Goal: Information Seeking & Learning: Learn about a topic

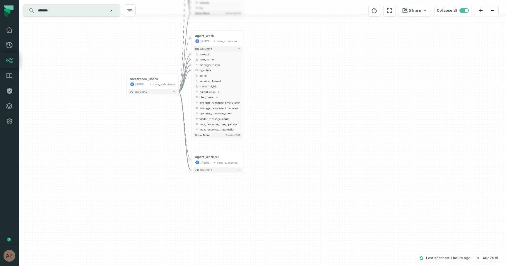
click at [111, 10] on icon "Clear search query" at bounding box center [111, 11] width 2 height 2
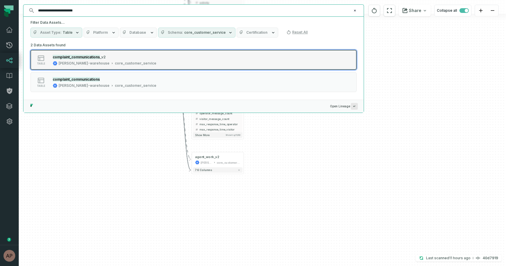
type input "**********"
click at [115, 61] on div "core_customer_service" at bounding box center [136, 63] width 42 height 5
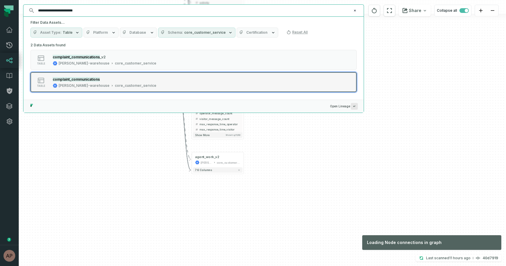
click at [99, 75] on button "table complaint_communications juul-warehouse core_customer_service" at bounding box center [193, 82] width 326 height 20
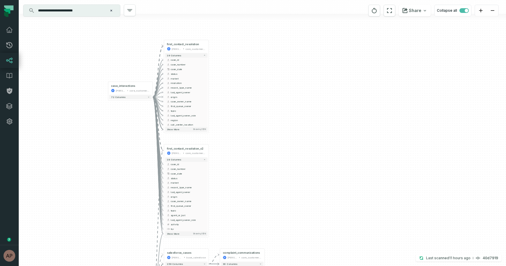
drag, startPoint x: 276, startPoint y: 147, endPoint x: 264, endPoint y: 221, distance: 74.3
click at [264, 221] on div "+ case_interactions juul-warehouse core_customer_service + 72 columns + salesfo…" at bounding box center [262, 133] width 487 height 266
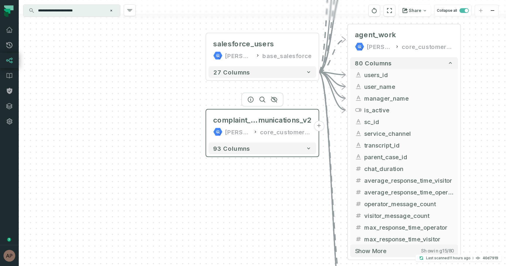
click at [252, 128] on div "juul-warehouse core_customer_service" at bounding box center [262, 131] width 98 height 9
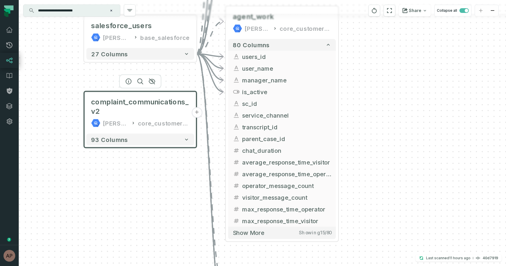
drag, startPoint x: 278, startPoint y: 139, endPoint x: 141, endPoint y: 123, distance: 137.5
click at [141, 123] on div "core_customer_service" at bounding box center [164, 122] width 52 height 9
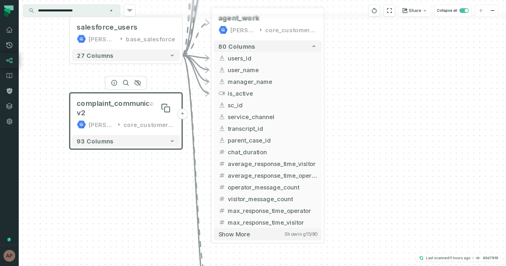
click at [146, 114] on span "complaint_communications_v2" at bounding box center [126, 108] width 98 height 19
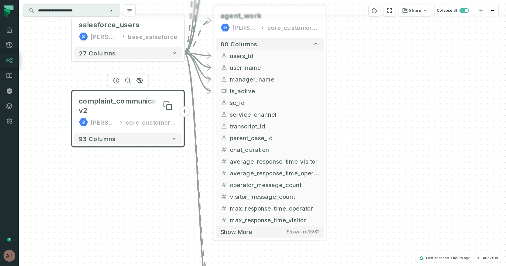
drag, startPoint x: 137, startPoint y: 102, endPoint x: 140, endPoint y: 98, distance: 5.2
click at [140, 98] on span "complaint_communications_v2" at bounding box center [128, 105] width 98 height 19
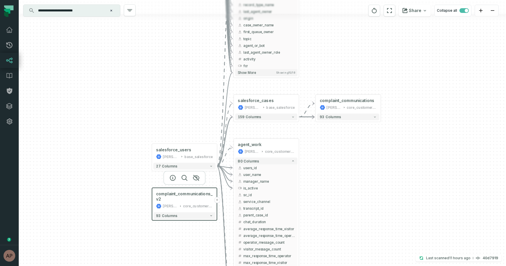
drag, startPoint x: 356, startPoint y: 150, endPoint x: 321, endPoint y: 234, distance: 91.0
click at [321, 234] on div "+ case_interactions juul-warehouse core_customer_service + 72 columns + salesfo…" at bounding box center [262, 133] width 487 height 266
click at [339, 101] on div "complaint_communications" at bounding box center [347, 100] width 54 height 5
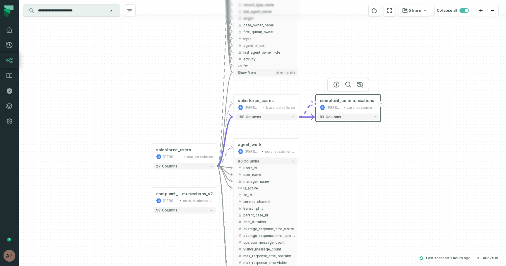
click at [344, 190] on div "+ case_interactions juul-warehouse core_customer_service + 72 columns + salesfo…" at bounding box center [262, 133] width 487 height 266
click at [317, 104] on button "+" at bounding box center [316, 104] width 6 height 6
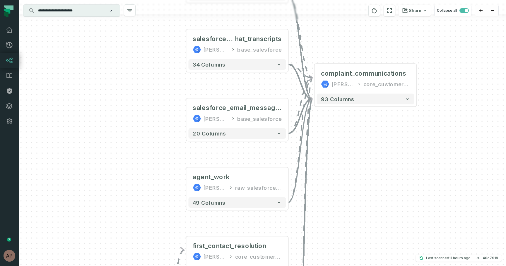
drag, startPoint x: 367, startPoint y: 217, endPoint x: 342, endPoint y: 144, distance: 77.4
click at [342, 144] on div "+ salesforce_talkdesk juul-warehouse base_salesforce + 28 columns + salesforce_…" at bounding box center [262, 133] width 487 height 266
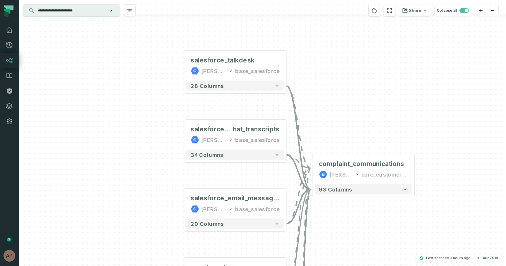
drag, startPoint x: 307, startPoint y: 43, endPoint x: 305, endPoint y: 133, distance: 89.9
click at [305, 133] on div "+ salesforce_talkdesk juul-warehouse base_salesforce + 28 columns + salesforce_…" at bounding box center [262, 133] width 487 height 266
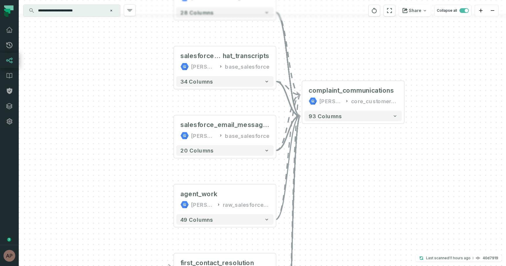
drag, startPoint x: 305, startPoint y: 133, endPoint x: 295, endPoint y: 58, distance: 75.1
click at [295, 58] on div "+ salesforce_talkdesk juul-warehouse base_salesforce + 28 columns + salesforce_…" at bounding box center [262, 133] width 487 height 266
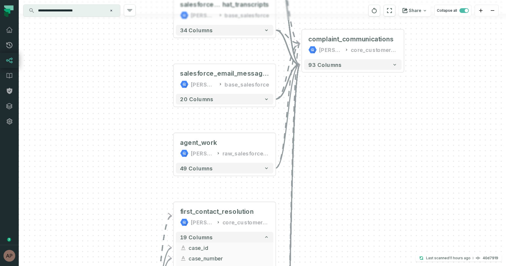
drag, startPoint x: 315, startPoint y: 191, endPoint x: 315, endPoint y: 141, distance: 49.8
click at [315, 141] on div "+ salesforce_talkdesk juul-warehouse base_salesforce + 28 columns + salesforce_…" at bounding box center [262, 133] width 487 height 266
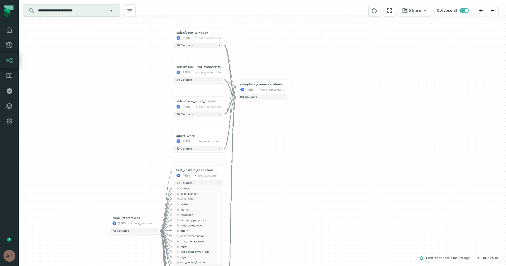
drag, startPoint x: 269, startPoint y: 163, endPoint x: 260, endPoint y: 105, distance: 58.1
click at [269, 157] on div "+ salesforce_talkdesk juul-warehouse base_salesforce + 28 columns + salesforce_…" at bounding box center [262, 133] width 487 height 266
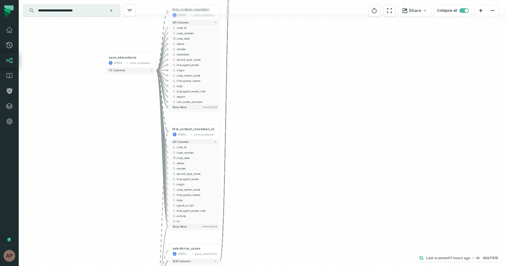
drag, startPoint x: 280, startPoint y: 189, endPoint x: 277, endPoint y: 29, distance: 159.7
click at [277, 29] on div "+ salesforce_talkdesk juul-warehouse base_salesforce + 28 columns + salesforce_…" at bounding box center [262, 133] width 487 height 266
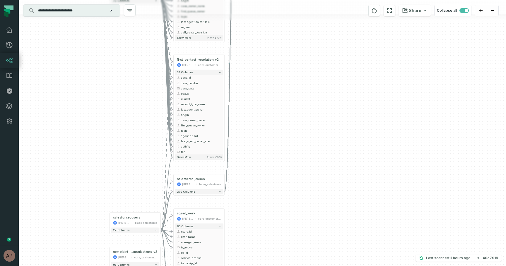
drag, startPoint x: 277, startPoint y: 29, endPoint x: 285, endPoint y: -37, distance: 66.1
click at [285, 0] on html "Pull Requests Dashboard Lineage Data Catalog Policies Integrations Settings Ary…" at bounding box center [253, 133] width 506 height 266
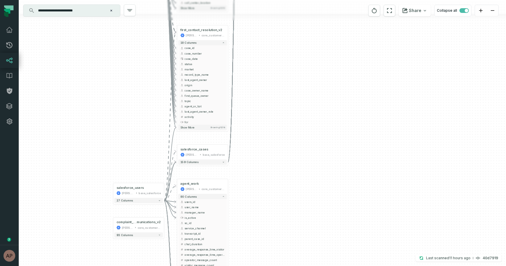
drag, startPoint x: 134, startPoint y: 155, endPoint x: 134, endPoint y: 109, distance: 46.3
click at [134, 108] on div "+ salesforce_talkdesk juul-warehouse base_salesforce + 28 columns + salesforce_…" at bounding box center [262, 133] width 487 height 266
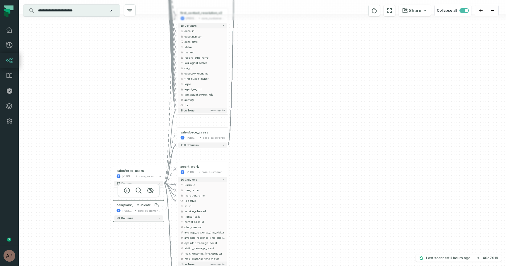
click at [138, 207] on span "munications_v2" at bounding box center [149, 205] width 24 height 4
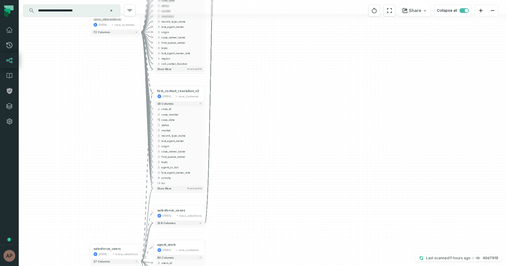
drag, startPoint x: 256, startPoint y: 139, endPoint x: 222, endPoint y: 234, distance: 100.8
click at [222, 234] on div "+ salesforce_talkdesk juul-warehouse base_salesforce + 28 columns + salesforce_…" at bounding box center [262, 133] width 487 height 266
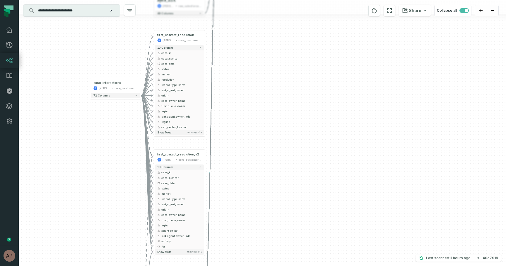
drag, startPoint x: 268, startPoint y: 159, endPoint x: 278, endPoint y: 207, distance: 49.2
click at [278, 207] on div "+ salesforce_talkdesk juul-warehouse base_salesforce + 28 columns + salesforce_…" at bounding box center [262, 133] width 487 height 266
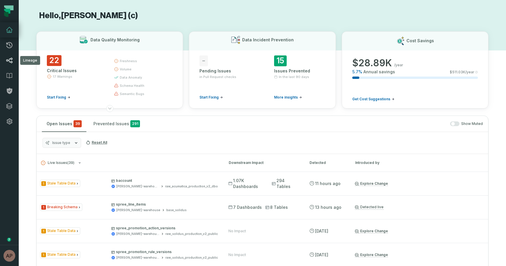
click at [10, 59] on icon at bounding box center [9, 60] width 7 height 7
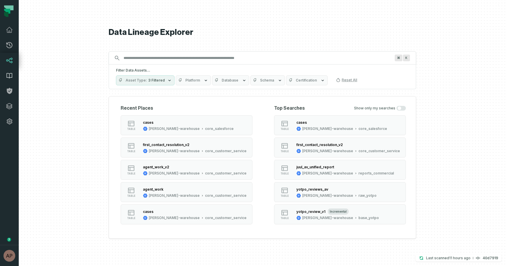
click at [9, 76] on icon at bounding box center [9, 75] width 5 height 5
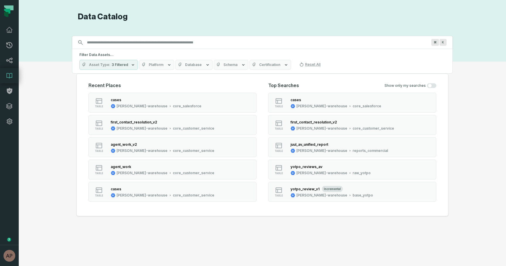
click at [228, 65] on span "Schema" at bounding box center [230, 64] width 14 height 5
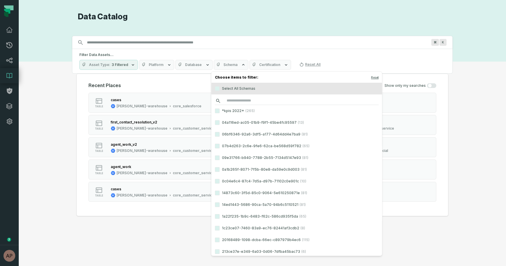
click at [244, 99] on input "search" at bounding box center [297, 101] width 164 height 8
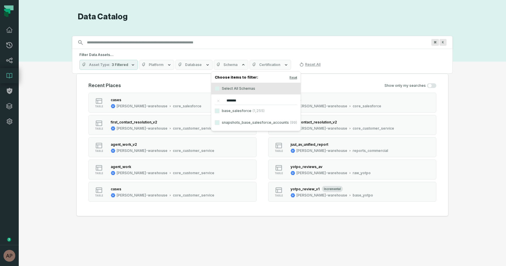
type input "*******"
click at [247, 112] on label "base_salesforce (1,255)" at bounding box center [255, 111] width 89 height 12
click at [220, 112] on button "base_salesforce (1,255)" at bounding box center [217, 110] width 5 height 5
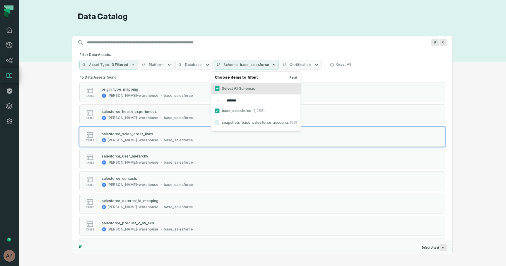
click at [53, 143] on div "Discovery Provider cmdk menu Data Catalog Search for assets across the organiza…" at bounding box center [262, 133] width 466 height 242
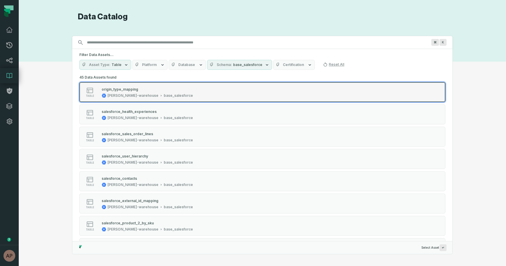
click at [144, 89] on div "origin_type_mapping" at bounding box center [147, 89] width 91 height 6
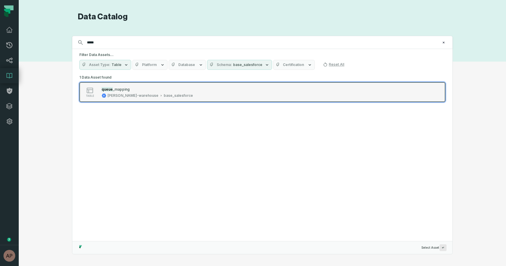
type input "*****"
click at [125, 88] on span "_mapping" at bounding box center [121, 89] width 17 height 4
type input "******"
click at [141, 93] on div "record _type_mapping juul-warehouse base_salesforce" at bounding box center [147, 92] width 96 height 12
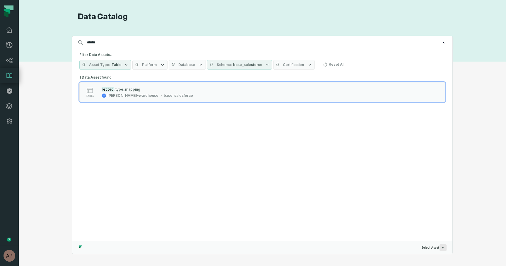
drag, startPoint x: 105, startPoint y: 44, endPoint x: 71, endPoint y: 44, distance: 34.3
click at [71, 44] on div "Discovery Provider cmdk menu Data Catalog Search for assets across the organiza…" at bounding box center [262, 133] width 466 height 242
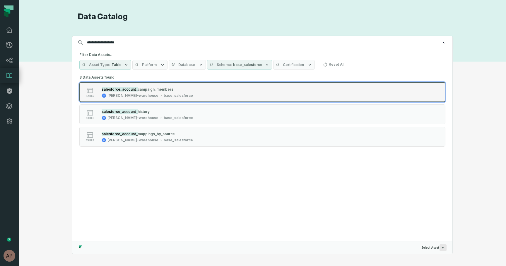
type input "**********"
click at [164, 94] on div "base_salesforce" at bounding box center [178, 95] width 29 height 5
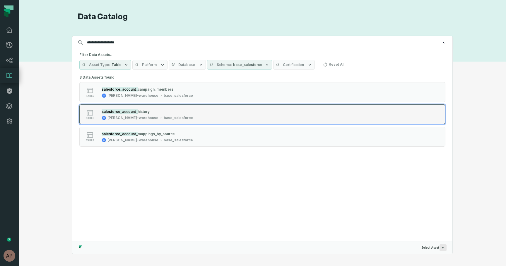
click at [157, 113] on div "salesforce_account_ history" at bounding box center [147, 111] width 91 height 6
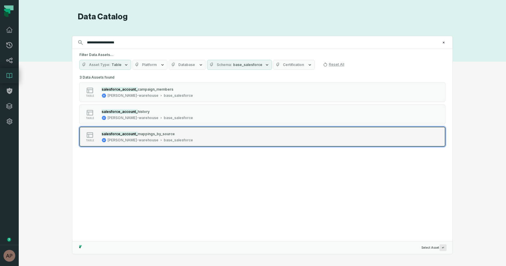
click at [135, 131] on div "salesforce_account_ mappings_by_source" at bounding box center [147, 134] width 91 height 6
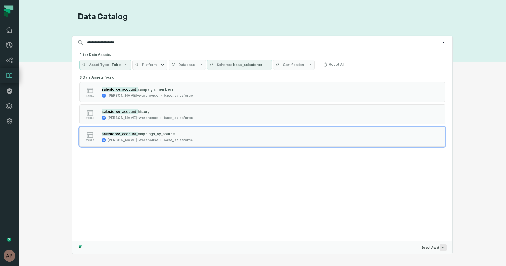
drag, startPoint x: 128, startPoint y: 40, endPoint x: 121, endPoint y: 41, distance: 7.7
click at [121, 41] on input "**********" at bounding box center [261, 42] width 357 height 9
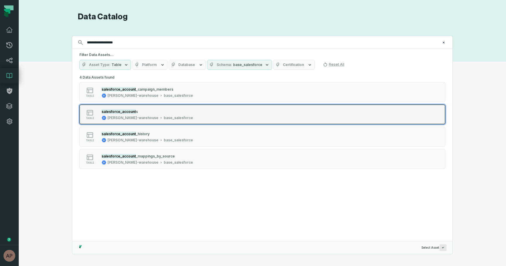
type input "**********"
click at [138, 115] on div "salesforce_account s juul-warehouse base_salesforce" at bounding box center [147, 114] width 96 height 12
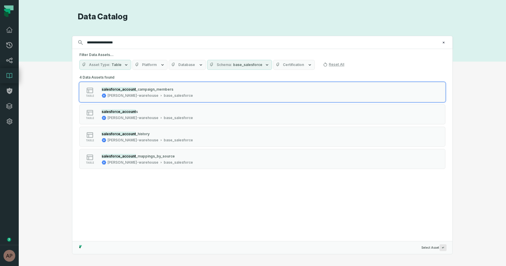
drag, startPoint x: 111, startPoint y: 42, endPoint x: 146, endPoint y: 42, distance: 35.7
click at [146, 42] on input "**********" at bounding box center [261, 42] width 357 height 9
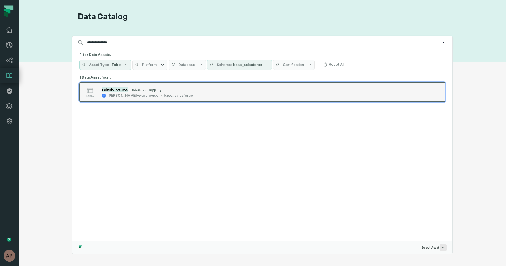
type input "**********"
click at [160, 93] on div "salesforce_acu matica_id_mapping juul-warehouse base_salesforce" at bounding box center [147, 92] width 96 height 12
type input "**********"
click at [136, 92] on div "salesforce_agent_ work" at bounding box center [147, 89] width 91 height 6
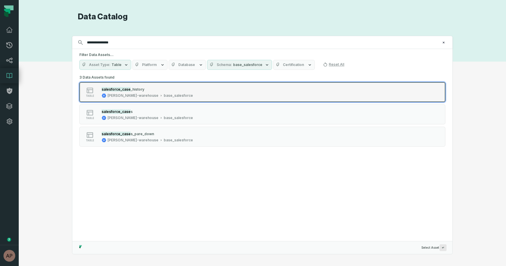
type input "**********"
click at [128, 82] on button "table salesforce_case _history juul-warehouse base_salesforce" at bounding box center [262, 92] width 366 height 20
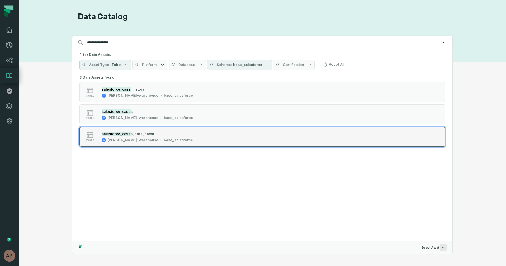
click at [115, 134] on mark "salesforce_case" at bounding box center [116, 134] width 29 height 4
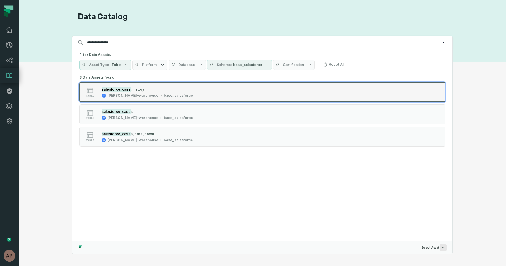
click at [116, 96] on div "[PERSON_NAME]-warehouse" at bounding box center [132, 95] width 51 height 5
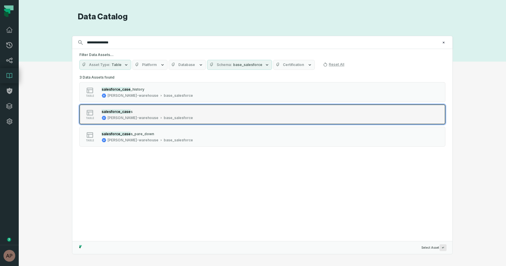
click at [116, 115] on div "[PERSON_NAME]-warehouse" at bounding box center [132, 117] width 51 height 5
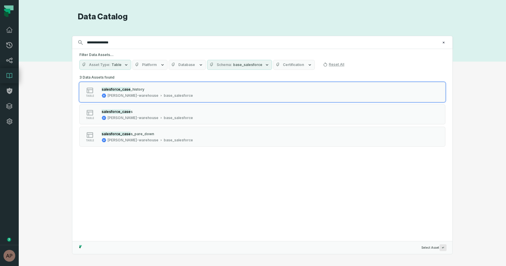
drag, startPoint x: 108, startPoint y: 42, endPoint x: 122, endPoint y: 45, distance: 14.3
click at [122, 45] on input "**********" at bounding box center [261, 42] width 357 height 9
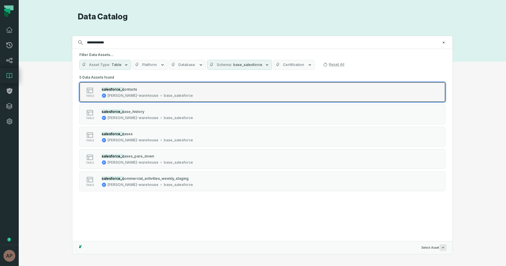
type input "**********"
click at [129, 89] on span "ontacts" at bounding box center [130, 89] width 13 height 4
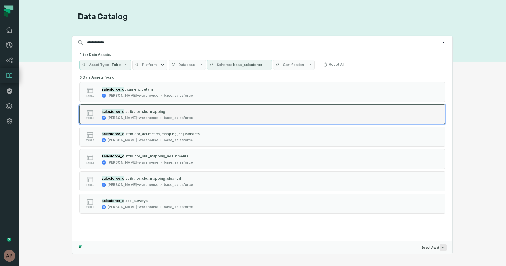
type input "**********"
click at [124, 115] on div "salesforce_d istributor_sku_mapping juul-warehouse base_salesforce" at bounding box center [147, 114] width 96 height 12
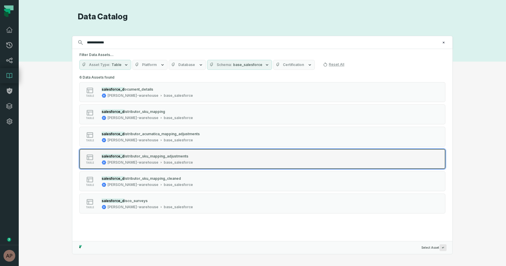
click at [164, 164] on div "base_salesforce" at bounding box center [178, 162] width 29 height 5
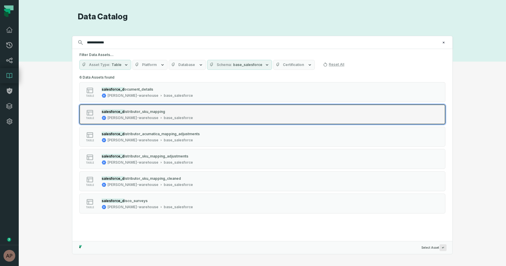
click at [107, 120] on button "table salesforce_d istributor_sku_mapping juul-warehouse base_salesforce" at bounding box center [262, 114] width 366 height 20
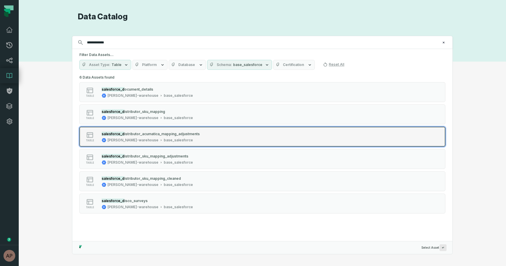
click at [160, 140] on icon "Suggestions" at bounding box center [161, 140] width 3 height 3
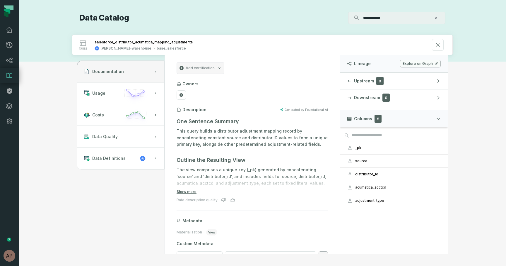
click at [235, 77] on div "**********" at bounding box center [262, 133] width 381 height 242
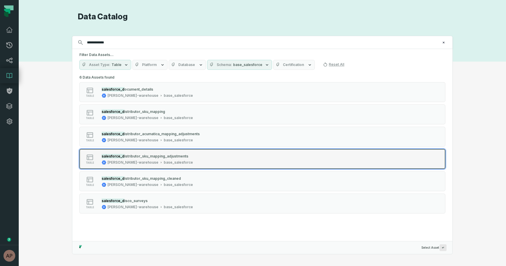
click at [164, 159] on div "salesforce_d istributor_sku_mapping_adjustments juul-warehouse base_salesforce" at bounding box center [147, 159] width 96 height 12
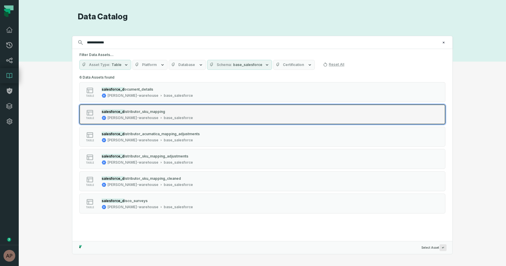
click at [164, 117] on div "base_salesforce" at bounding box center [178, 117] width 29 height 5
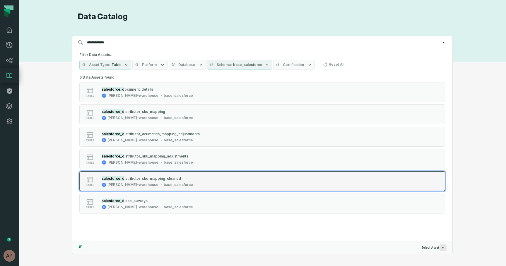
click at [159, 179] on span "istributor_sku_mapping_cleaned" at bounding box center [152, 178] width 57 height 4
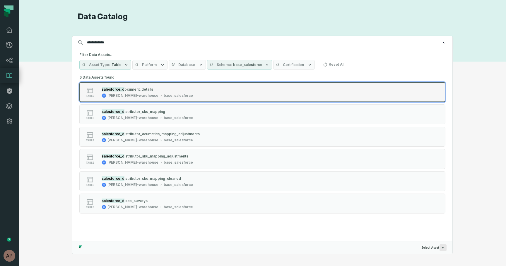
click at [138, 90] on span "ocument_details" at bounding box center [138, 89] width 29 height 4
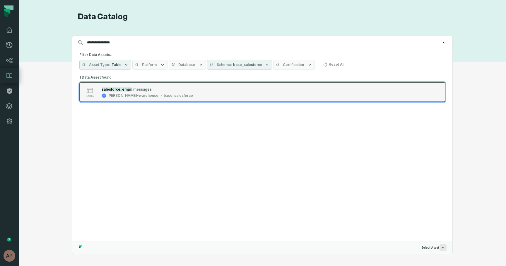
type input "**********"
click at [130, 86] on div "salesforce_email _messages" at bounding box center [147, 89] width 91 height 6
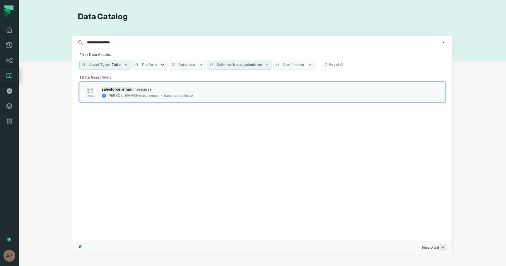
drag, startPoint x: 107, startPoint y: 42, endPoint x: 128, endPoint y: 43, distance: 20.8
click at [128, 43] on input "**********" at bounding box center [261, 42] width 357 height 9
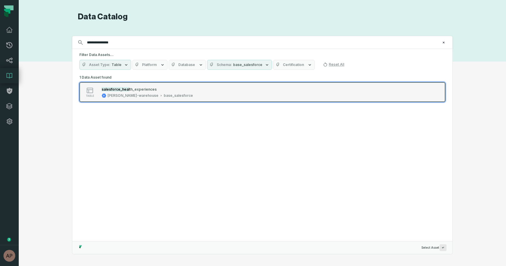
type input "**********"
click at [140, 92] on div "salesforce_heal th_experiences juul-warehouse base_salesforce" at bounding box center [147, 92] width 96 height 12
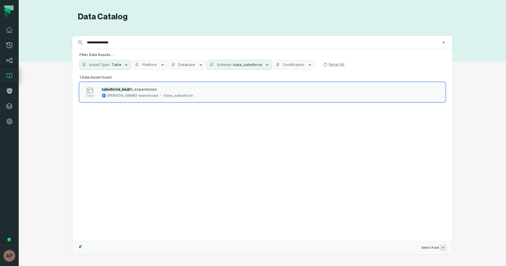
drag, startPoint x: 107, startPoint y: 42, endPoint x: 128, endPoint y: 42, distance: 20.5
click at [128, 42] on input "**********" at bounding box center [261, 42] width 357 height 9
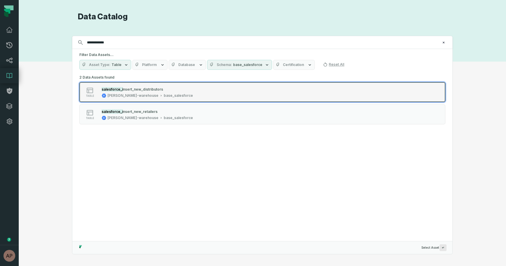
type input "**********"
click at [146, 98] on button "table salesforce_i nsert_new_distributors juul-warehouse base_salesforce" at bounding box center [262, 92] width 366 height 20
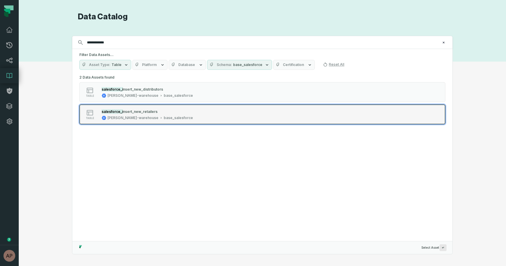
click at [137, 115] on div "salesforce_i nsert_new_retailers juul-warehouse base_salesforce" at bounding box center [147, 114] width 96 height 12
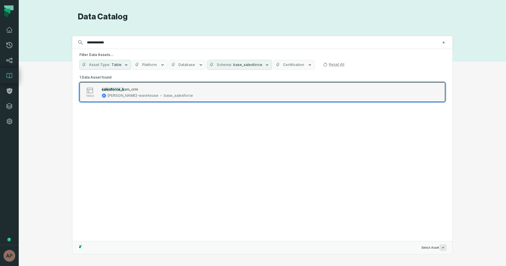
type input "**********"
click at [146, 86] on button "table salesforce_k am_crm juul-warehouse base_salesforce" at bounding box center [262, 92] width 366 height 20
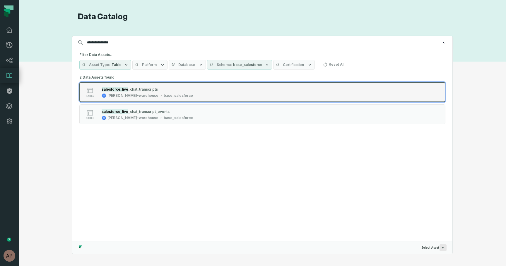
type input "**********"
click at [128, 98] on div "[PERSON_NAME]-warehouse" at bounding box center [132, 95] width 51 height 5
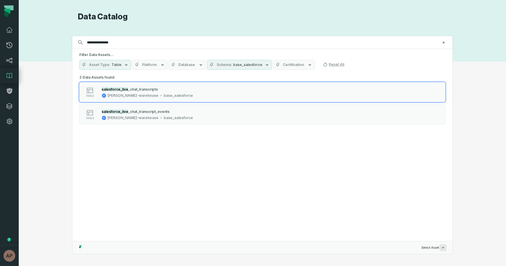
drag, startPoint x: 118, startPoint y: 43, endPoint x: 107, endPoint y: 43, distance: 11.7
click at [107, 43] on input "**********" at bounding box center [261, 42] width 357 height 9
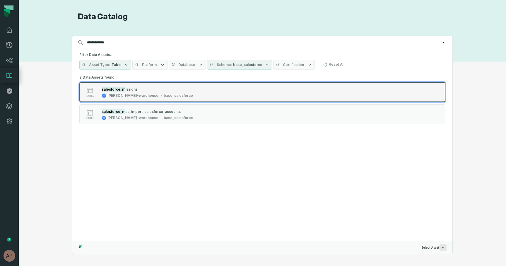
type input "**********"
click at [152, 93] on div "salesforce_m issions juul-warehouse base_salesforce" at bounding box center [147, 92] width 96 height 12
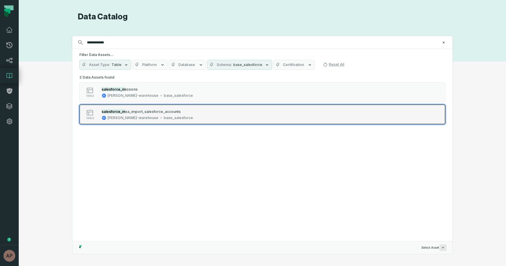
click at [122, 117] on div "[PERSON_NAME]-warehouse" at bounding box center [132, 117] width 51 height 5
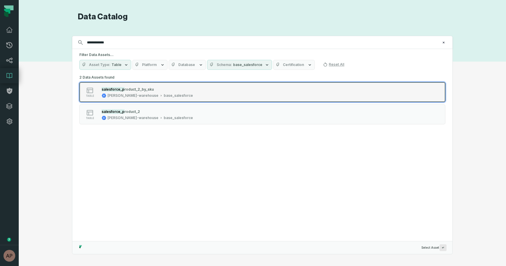
type input "**********"
click at [135, 93] on div "juul-warehouse base_salesforce" at bounding box center [147, 95] width 91 height 5
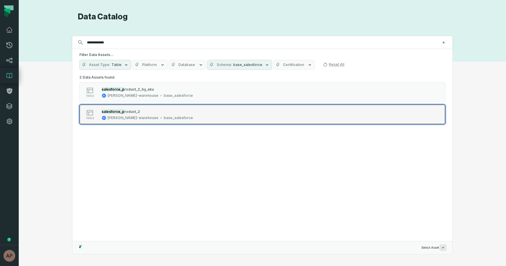
click at [105, 107] on button "table salesforce_p roduct_2 juul-warehouse base_salesforce" at bounding box center [262, 114] width 366 height 20
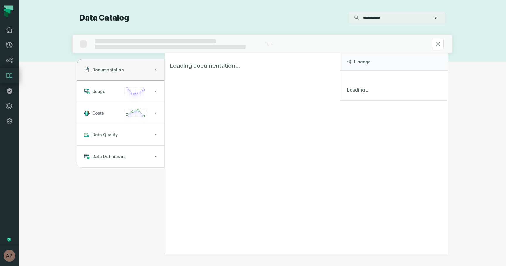
click at [130, 113] on icon "button" at bounding box center [135, 115] width 27 height 17
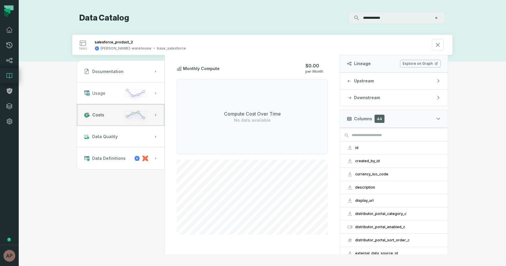
click at [115, 99] on button "Usage" at bounding box center [120, 93] width 87 height 22
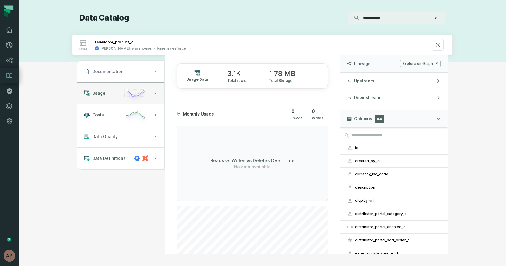
click at [141, 74] on button "Documentation" at bounding box center [120, 72] width 87 height 22
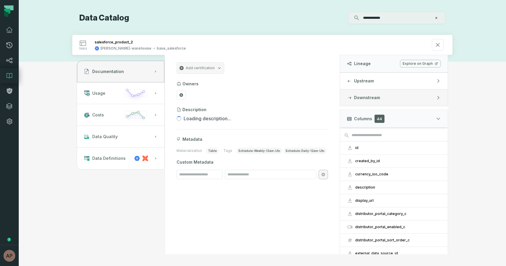
click at [388, 97] on button "Downstream" at bounding box center [394, 97] width 108 height 16
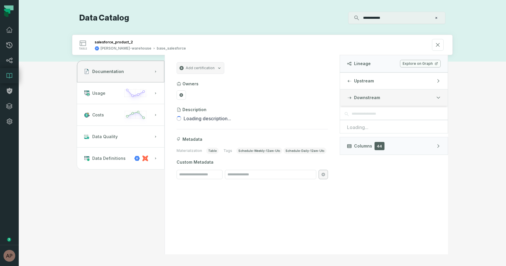
click at [437, 97] on icon "button" at bounding box center [438, 98] width 3 height 2
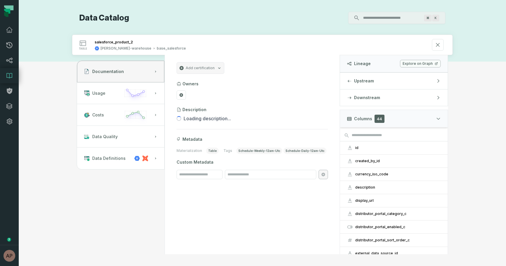
click at [415, 64] on link "Explore on Graph" at bounding box center [420, 64] width 41 height 8
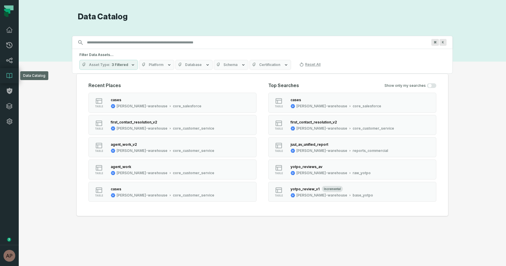
click at [8, 76] on icon at bounding box center [9, 75] width 7 height 7
click at [241, 65] on icon "button" at bounding box center [243, 64] width 5 height 5
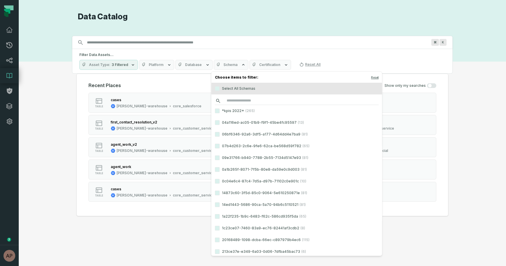
click at [241, 100] on input "search" at bounding box center [297, 101] width 164 height 8
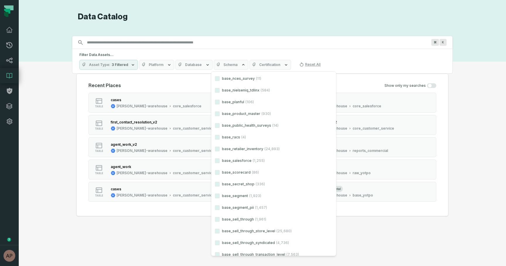
scroll to position [613, 0]
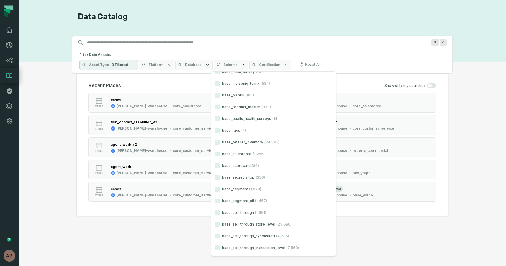
type input "****"
click at [239, 153] on label "base_salesforce (1,255)" at bounding box center [273, 154] width 125 height 12
click at [220, 153] on button "base_salesforce (1,255)" at bounding box center [217, 153] width 5 height 5
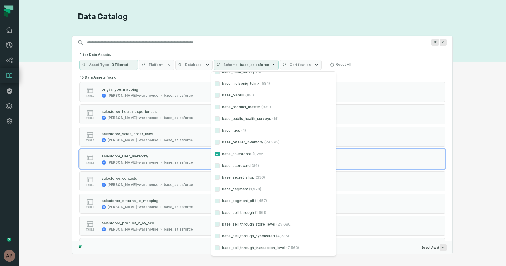
click at [47, 165] on div "Discovery Provider cmdk menu Data Catalog Search for assets across the organiza…" at bounding box center [262, 133] width 466 height 242
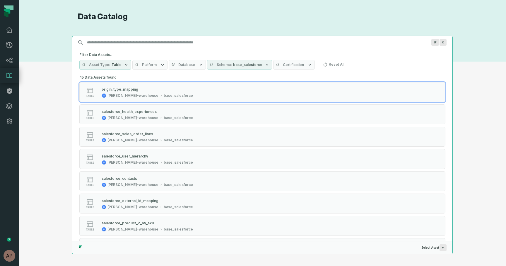
click at [128, 42] on input "Discovery Provider cmdk menu" at bounding box center [256, 42] width 347 height 9
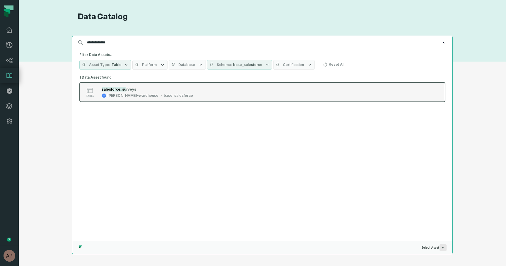
type input "**********"
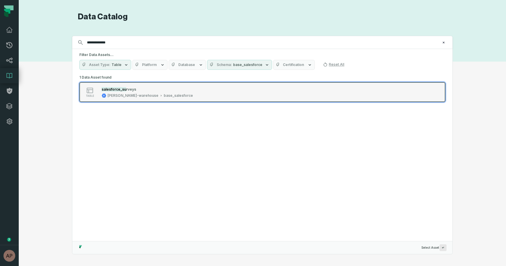
click at [132, 93] on div "[PERSON_NAME]-warehouse" at bounding box center [132, 95] width 51 height 5
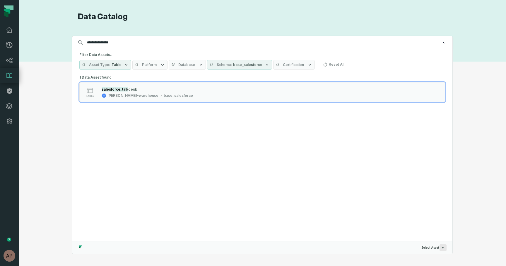
type input "**********"
click at [112, 90] on mark "salesforce_talk" at bounding box center [115, 89] width 27 height 4
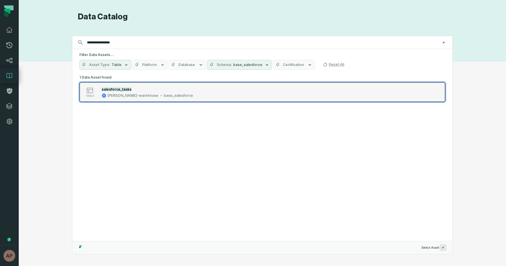
type input "**********"
click at [111, 91] on div "salesforce_tasks" at bounding box center [147, 89] width 91 height 6
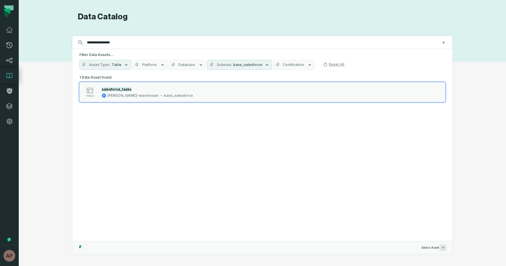
drag, startPoint x: 120, startPoint y: 41, endPoint x: 107, endPoint y: 41, distance: 12.9
click at [107, 41] on input "**********" at bounding box center [261, 42] width 357 height 9
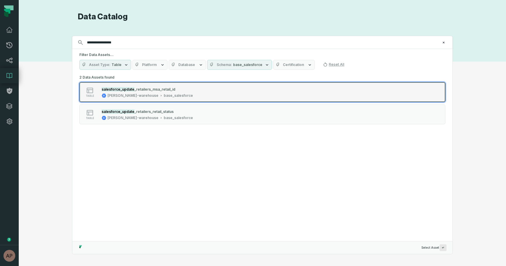
type input "**********"
click at [130, 94] on div "[PERSON_NAME]-warehouse" at bounding box center [132, 95] width 51 height 5
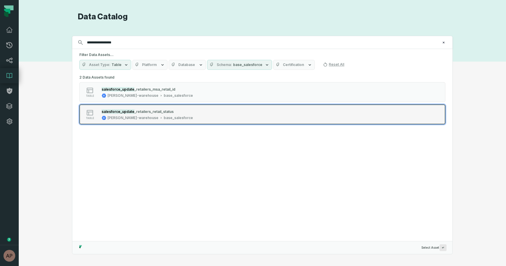
click at [116, 109] on mark "salesforce_update" at bounding box center [118, 111] width 33 height 4
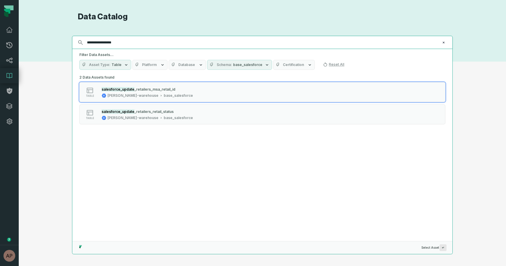
click at [128, 41] on input "**********" at bounding box center [261, 42] width 357 height 9
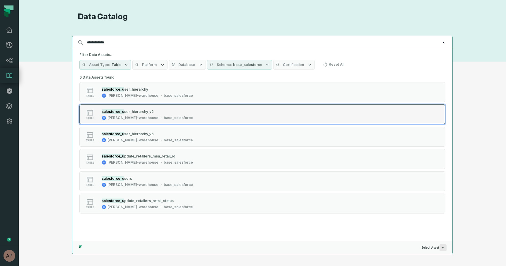
type input "**********"
click at [128, 110] on span "ser_hierarchy_v2" at bounding box center [139, 111] width 30 height 4
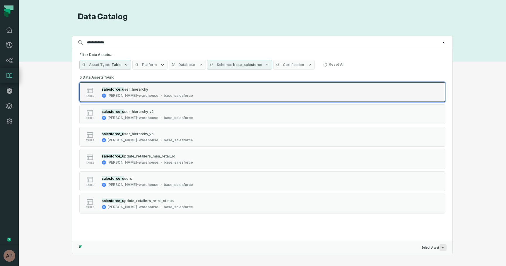
click at [164, 96] on div "base_salesforce" at bounding box center [178, 95] width 29 height 5
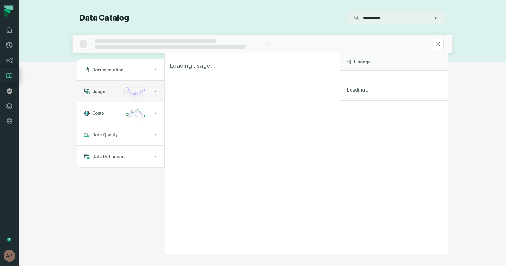
click at [139, 95] on icon "button" at bounding box center [135, 93] width 27 height 17
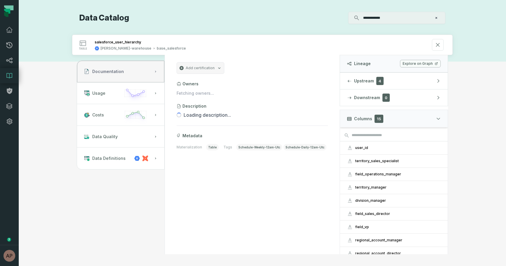
click at [130, 72] on button "Documentation" at bounding box center [120, 72] width 87 height 22
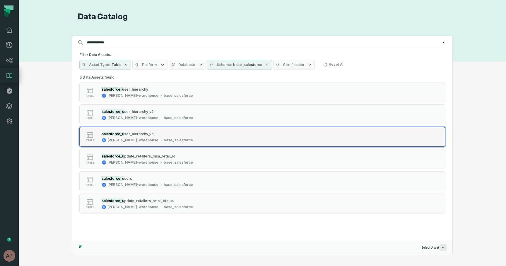
click at [136, 129] on button "table salesforce_u ser_hierarchy_vp juul-warehouse base_salesforce" at bounding box center [262, 137] width 366 height 20
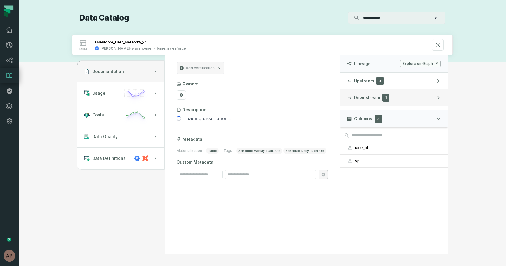
click at [390, 100] on button "Downstream 1" at bounding box center [394, 97] width 108 height 16
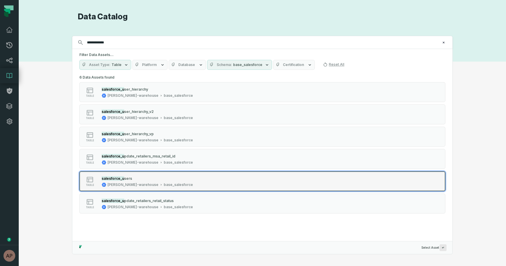
click at [132, 182] on div "[PERSON_NAME]-warehouse" at bounding box center [132, 184] width 51 height 5
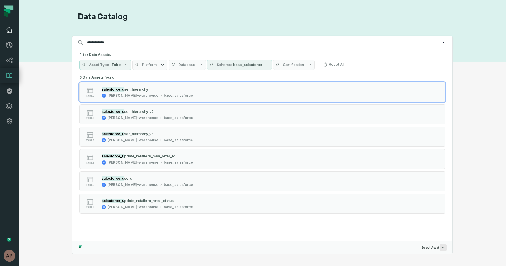
click at [5, 30] on link "Dashboard" at bounding box center [9, 29] width 19 height 15
click at [8, 64] on link "Lineage" at bounding box center [9, 60] width 19 height 15
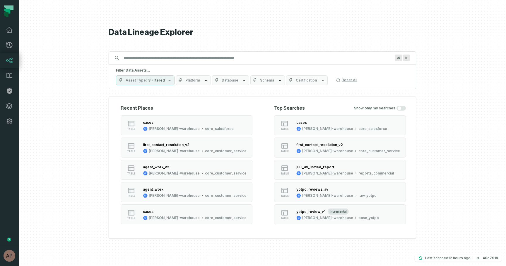
click at [270, 81] on span "Schema" at bounding box center [267, 80] width 14 height 5
click at [168, 57] on input "Discovery Provider cmdk menu" at bounding box center [257, 57] width 274 height 9
click at [272, 79] on button "Schema" at bounding box center [267, 80] width 35 height 10
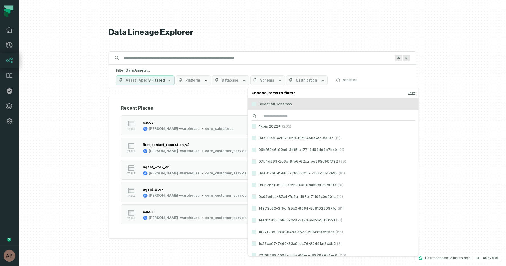
click at [289, 117] on input "search" at bounding box center [334, 116] width 164 height 8
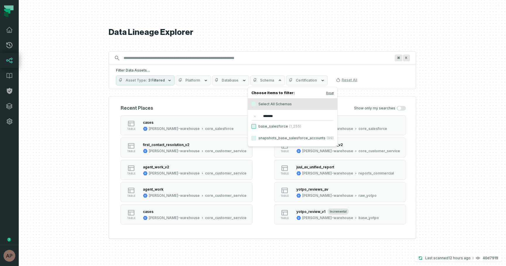
type input "*******"
click at [255, 126] on button "base_salesforce (1,255)" at bounding box center [254, 126] width 5 height 5
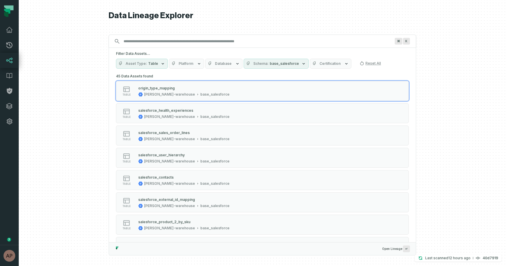
click at [442, 156] on div at bounding box center [262, 133] width 487 height 266
click at [291, 65] on span "base_salesforce" at bounding box center [284, 63] width 29 height 5
click at [247, 88] on button "base_salesforce (1,255)" at bounding box center [247, 87] width 5 height 5
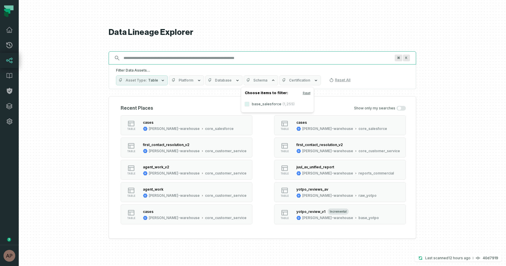
click at [268, 60] on input "Discovery Provider cmdk menu" at bounding box center [257, 57] width 274 height 9
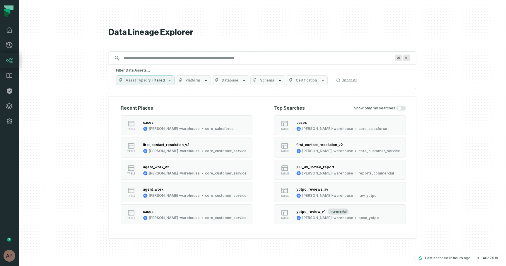
click at [267, 82] on span "Schema" at bounding box center [267, 80] width 14 height 5
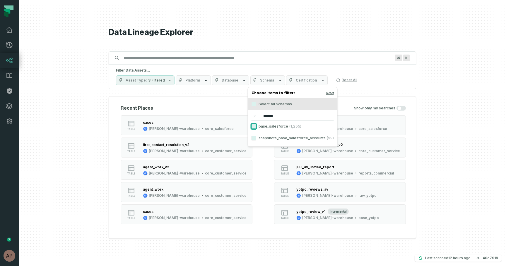
click at [255, 126] on button "base_salesforce (1,255)" at bounding box center [254, 126] width 5 height 5
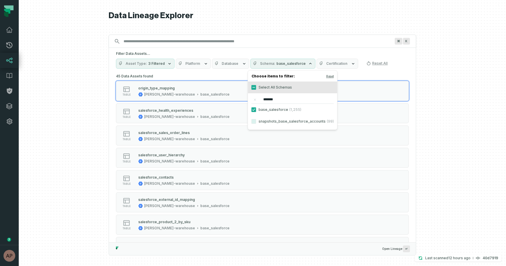
click at [442, 89] on div at bounding box center [262, 133] width 487 height 266
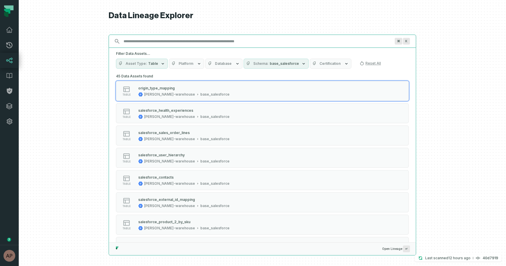
click at [163, 38] on input "Discovery Provider cmdk menu" at bounding box center [257, 41] width 274 height 9
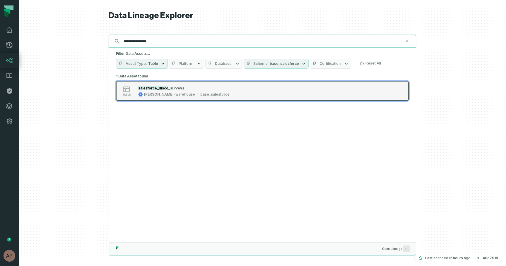
type input "**********"
click at [174, 86] on span "_surveys" at bounding box center [176, 88] width 16 height 4
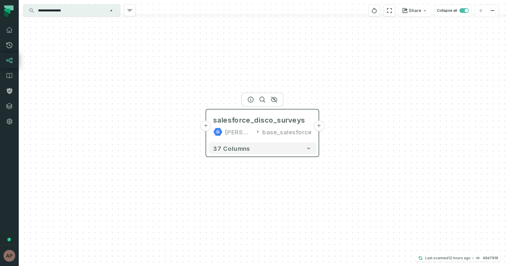
click at [321, 127] on button "+" at bounding box center [319, 126] width 11 height 11
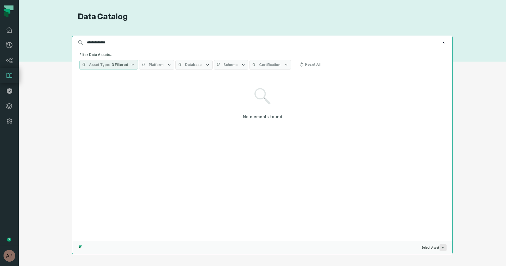
type input "**********"
click at [229, 65] on span "Schema" at bounding box center [230, 64] width 14 height 5
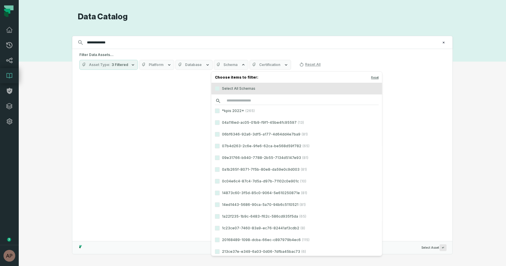
click at [241, 103] on input "search" at bounding box center [297, 101] width 164 height 8
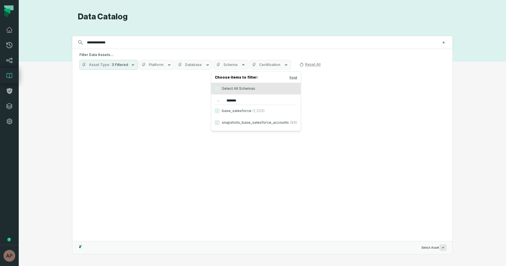
type input "*******"
click at [216, 107] on label "base_salesforce (1,255)" at bounding box center [255, 111] width 89 height 12
click at [216, 108] on button "base_salesforce (1,255)" at bounding box center [217, 110] width 5 height 5
click at [154, 129] on div "No elements found" at bounding box center [262, 103] width 366 height 57
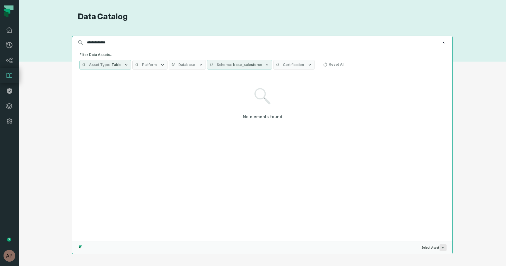
click at [113, 44] on input "**********" at bounding box center [261, 42] width 357 height 9
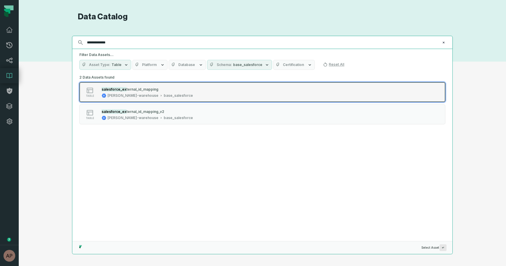
type input "**********"
click at [148, 93] on div "salesforce_ex ternal_id_mapping juul-warehouse base_salesforce" at bounding box center [147, 92] width 96 height 12
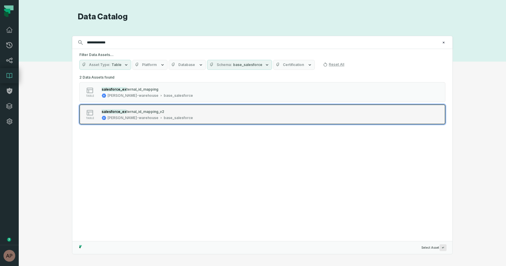
click at [164, 116] on div "base_salesforce" at bounding box center [178, 117] width 29 height 5
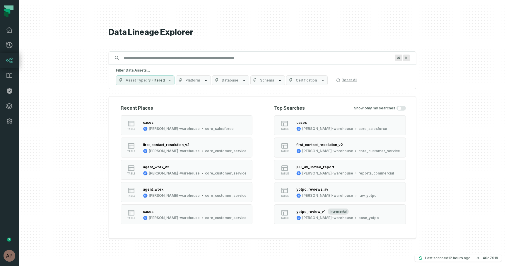
click at [201, 59] on input "Discovery Provider cmdk menu" at bounding box center [257, 57] width 274 height 9
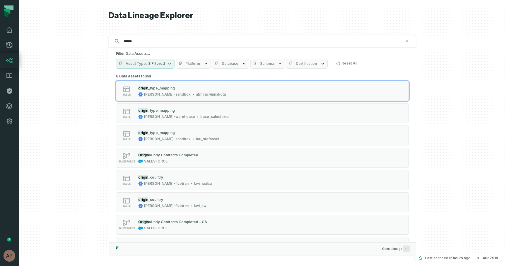
type input "******"
click at [264, 62] on span "Schema" at bounding box center [267, 63] width 14 height 5
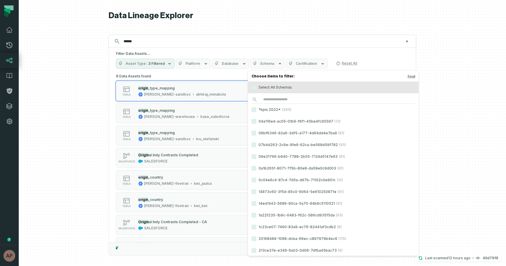
click at [284, 104] on label "*kpis 2022* (265)" at bounding box center [333, 110] width 171 height 12
click at [256, 107] on button "*kpis 2022* (265)" at bounding box center [254, 109] width 5 height 5
click at [253, 109] on button "*kpis 2022* (265)" at bounding box center [254, 109] width 5 height 5
click at [281, 104] on label "*kpis 2022* (265)" at bounding box center [333, 110] width 171 height 12
click at [256, 107] on button "*kpis 2022* (265)" at bounding box center [254, 109] width 5 height 5
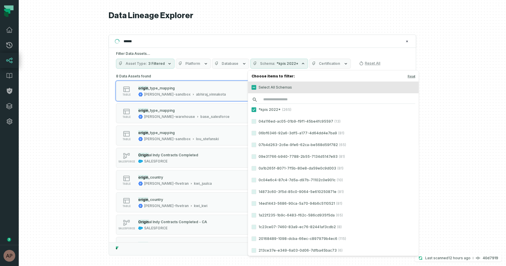
click at [281, 103] on input "search" at bounding box center [334, 99] width 164 height 8
click at [252, 105] on label "*kpis 2022* (265)" at bounding box center [333, 110] width 171 height 12
click at [252, 107] on button "*kpis 2022* (265)" at bounding box center [254, 109] width 5 height 5
click at [252, 111] on button "*kpis 2022* (265)" at bounding box center [254, 109] width 5 height 5
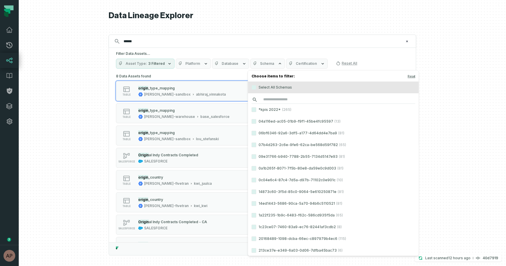
click at [269, 97] on input "search" at bounding box center [334, 99] width 164 height 8
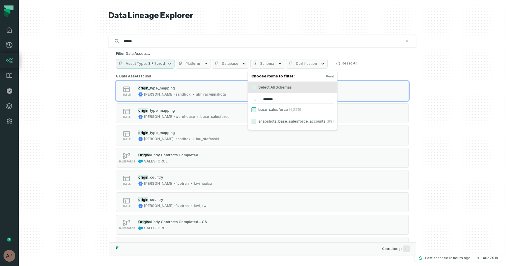
type input "*******"
click at [255, 111] on button "base_salesforce (1,255)" at bounding box center [254, 109] width 5 height 5
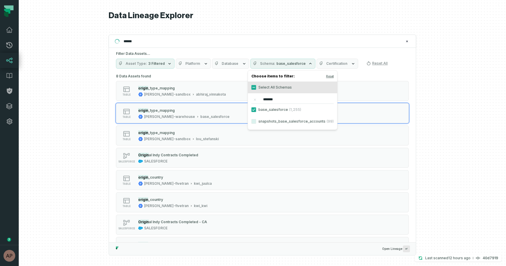
click at [459, 135] on div at bounding box center [262, 133] width 487 height 266
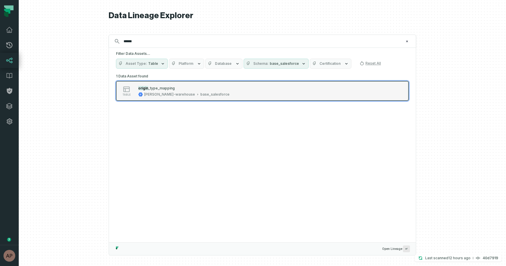
click at [152, 88] on span "_type_mapping" at bounding box center [161, 88] width 27 height 4
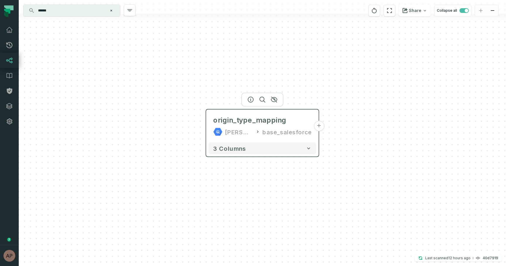
click at [321, 126] on button "+" at bounding box center [319, 126] width 11 height 11
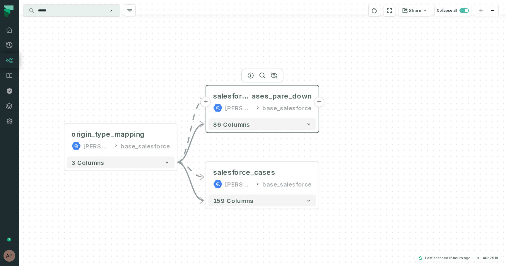
click at [317, 104] on button "+" at bounding box center [319, 102] width 11 height 11
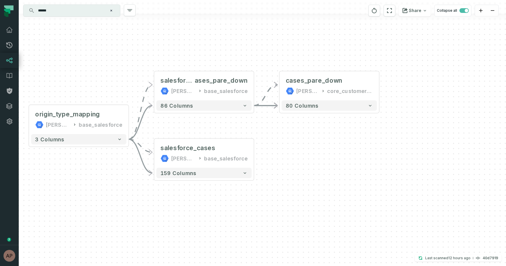
drag, startPoint x: 266, startPoint y: 202, endPoint x: 337, endPoint y: 144, distance: 91.0
click at [337, 144] on div "+ cases_pare_down juul-warehouse core_customer_service + 80 columns + salesforc…" at bounding box center [262, 133] width 487 height 266
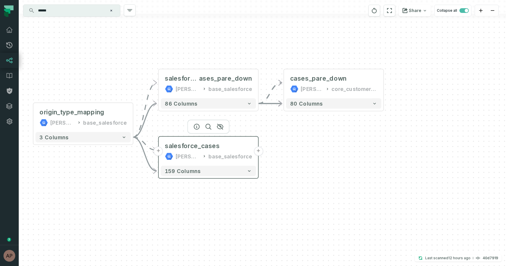
click at [260, 151] on button "+" at bounding box center [258, 150] width 9 height 9
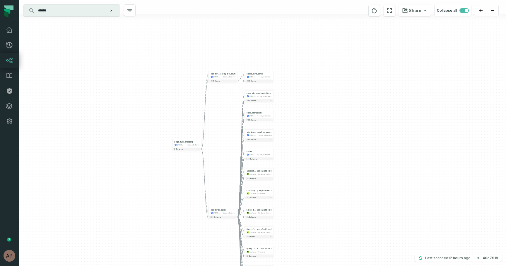
drag, startPoint x: 303, startPoint y: 99, endPoint x: 299, endPoint y: 158, distance: 59.3
click at [299, 158] on div "... complaint_communications juul-warehouse core_customer_service ... 93 column…" at bounding box center [262, 133] width 487 height 266
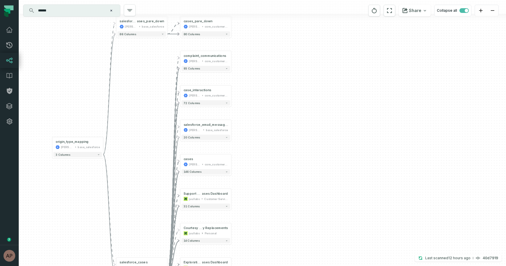
drag, startPoint x: 152, startPoint y: 177, endPoint x: 135, endPoint y: 168, distance: 19.3
click at [135, 168] on div "+ complaint_communications juul-warehouse core_customer_service + 93 columns + …" at bounding box center [262, 133] width 487 height 266
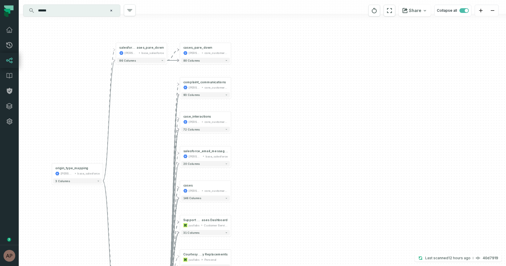
drag, startPoint x: 249, startPoint y: 108, endPoint x: 248, endPoint y: 135, distance: 26.9
click at [248, 135] on div "+ complaint_communications juul-warehouse core_customer_service + 93 columns + …" at bounding box center [262, 133] width 487 height 266
click at [231, 85] on button "+" at bounding box center [231, 85] width 5 height 5
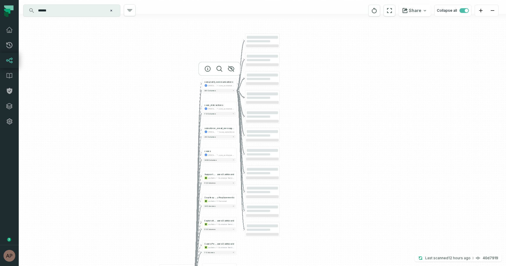
click at [236, 76] on div at bounding box center [219, 69] width 42 height 14
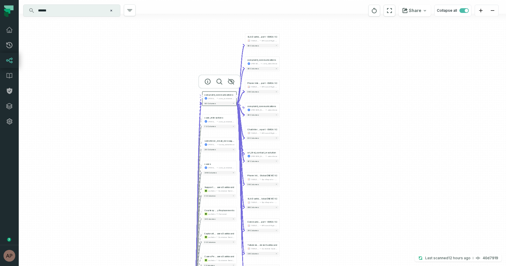
click at [236, 96] on button "-" at bounding box center [236, 96] width 3 height 3
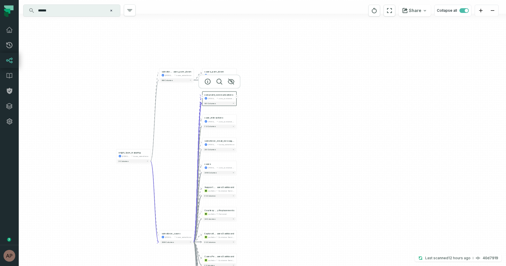
click at [265, 76] on div "+ complaint_communications juul-warehouse core_customer_service + 93 columns + …" at bounding box center [262, 133] width 487 height 266
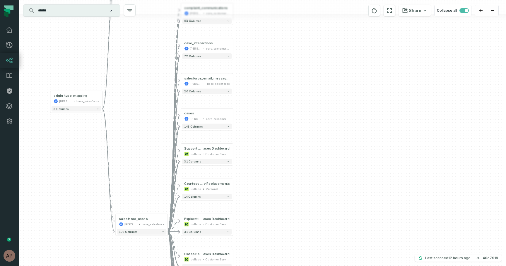
drag, startPoint x: 251, startPoint y: 112, endPoint x: 253, endPoint y: 30, distance: 81.7
click at [253, 30] on div "+ complaint_communications juul-warehouse core_customer_service + 93 columns + …" at bounding box center [262, 133] width 487 height 266
click at [233, 81] on button "+" at bounding box center [233, 81] width 5 height 5
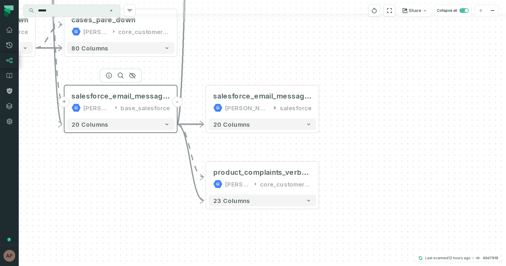
click at [178, 101] on button "-" at bounding box center [177, 102] width 11 height 11
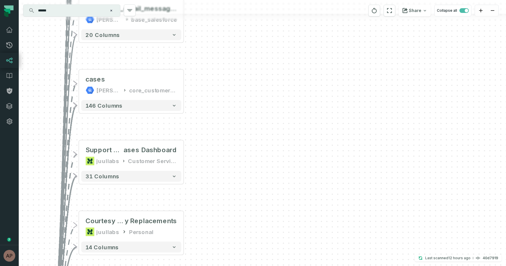
drag, startPoint x: 199, startPoint y: 128, endPoint x: 204, endPoint y: 39, distance: 89.5
click at [204, 38] on div "+ complaint_communications juul-warehouse core_customer_service + 93 columns + …" at bounding box center [262, 133] width 487 height 266
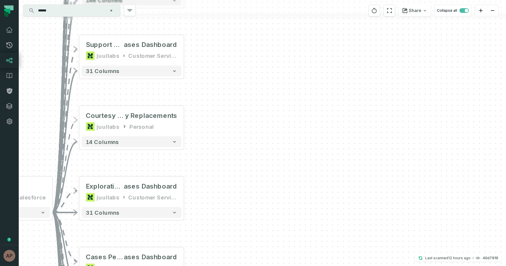
drag, startPoint x: 212, startPoint y: 144, endPoint x: 214, endPoint y: 37, distance: 106.9
click at [214, 37] on div "+ complaint_communications juul-warehouse core_customer_service + 93 columns + …" at bounding box center [262, 133] width 487 height 266
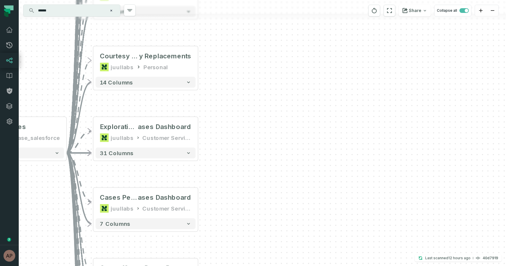
drag, startPoint x: 205, startPoint y: 87, endPoint x: 220, endPoint y: 23, distance: 65.4
click at [220, 23] on div "+ complaint_communications juul-warehouse core_customer_service + 93 columns + …" at bounding box center [262, 133] width 487 height 266
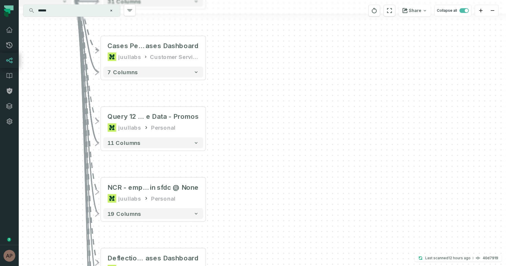
drag, startPoint x: 217, startPoint y: 147, endPoint x: 223, endPoint y: 1, distance: 146.0
click at [223, 1] on div "+ complaint_communications juul-warehouse core_customer_service + 93 columns + …" at bounding box center [262, 133] width 487 height 266
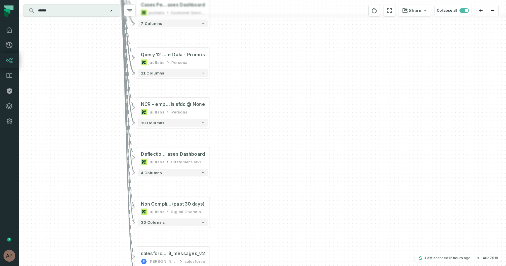
drag, startPoint x: 235, startPoint y: 188, endPoint x: 238, endPoint y: 113, distance: 74.8
click at [238, 113] on div "+ complaint_communications juul-warehouse core_customer_service + 93 columns + …" at bounding box center [262, 133] width 487 height 266
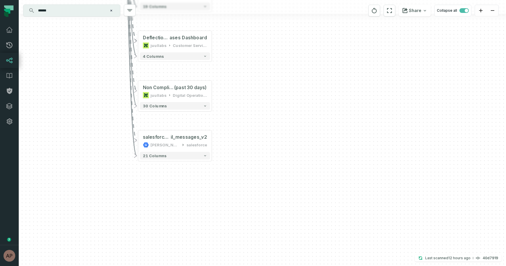
drag, startPoint x: 245, startPoint y: 165, endPoint x: 246, endPoint y: 57, distance: 108.4
click at [246, 57] on div "+ complaint_communications juul-warehouse core_customer_service + 93 columns + …" at bounding box center [262, 133] width 487 height 266
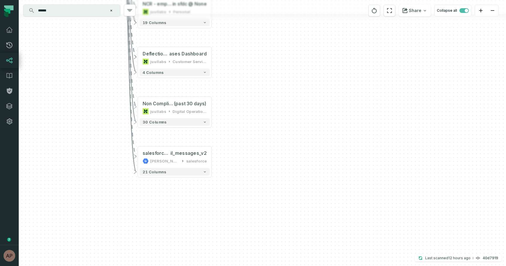
drag, startPoint x: 253, startPoint y: 117, endPoint x: 253, endPoint y: 144, distance: 27.8
click at [253, 144] on div "+ complaint_communications juul-warehouse core_customer_service + 93 columns + …" at bounding box center [262, 133] width 487 height 266
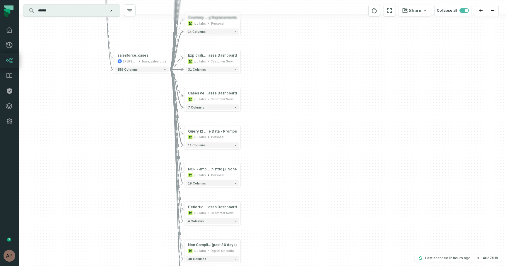
drag, startPoint x: 252, startPoint y: 103, endPoint x: 273, endPoint y: 232, distance: 131.1
click at [273, 232] on div "+ complaint_communications juul-warehouse core_customer_service + 93 columns + …" at bounding box center [262, 133] width 487 height 266
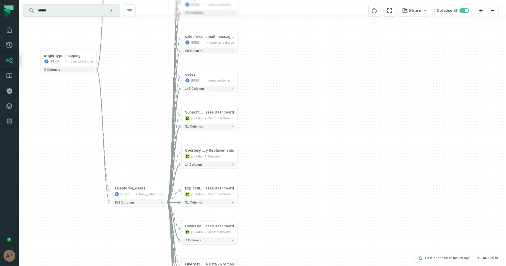
drag, startPoint x: 272, startPoint y: 150, endPoint x: 269, endPoint y: 282, distance: 132.1
click at [269, 265] on html "Pull Requests Dashboard Lineage Data Catalog Policies Integrations Settings Ary…" at bounding box center [253, 133] width 506 height 266
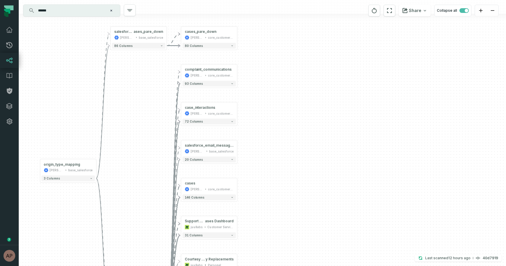
drag, startPoint x: 272, startPoint y: 180, endPoint x: 272, endPoint y: 290, distance: 110.4
click at [272, 265] on html "Pull Requests Dashboard Lineage Data Catalog Policies Integrations Settings Ary…" at bounding box center [253, 133] width 506 height 266
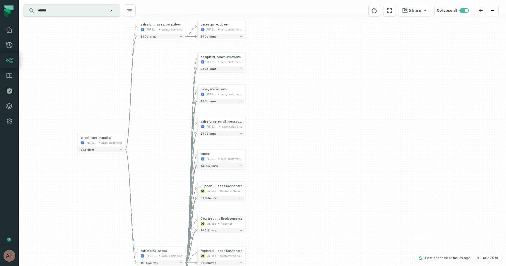
drag, startPoint x: 275, startPoint y: 232, endPoint x: 278, endPoint y: 192, distance: 40.5
click at [278, 192] on div "+ complaint_communications juul-warehouse core_customer_service + 93 columns + …" at bounding box center [262, 133] width 487 height 266
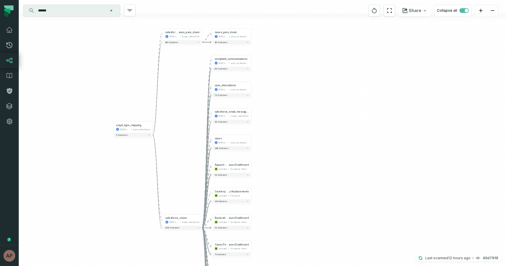
drag, startPoint x: 280, startPoint y: 196, endPoint x: 280, endPoint y: 173, distance: 22.3
click at [280, 173] on div "+ complaint_communications juul-warehouse core_customer_service + 93 columns + …" at bounding box center [262, 133] width 487 height 266
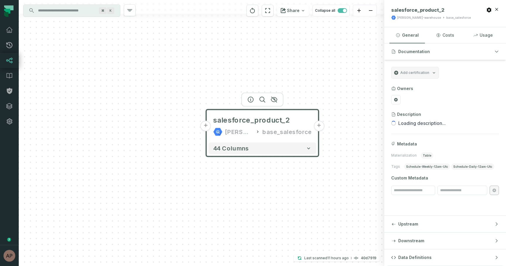
click at [320, 126] on button "+" at bounding box center [319, 126] width 11 height 11
